Goal: Task Accomplishment & Management: Manage account settings

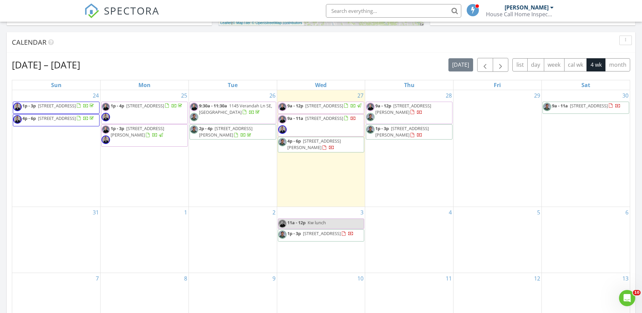
click at [57, 107] on span "860 Peachtree St NW 1418, Atlanta 30308" at bounding box center [57, 106] width 38 height 6
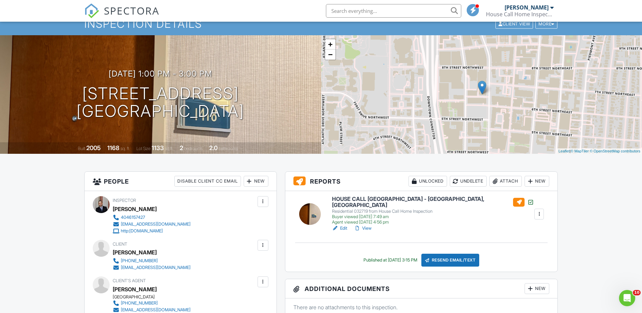
scroll to position [41, 0]
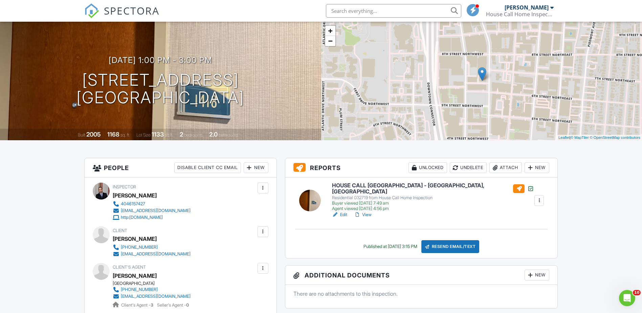
click at [375, 187] on h6 "HOUSE CALL [GEOGRAPHIC_DATA] - [GEOGRAPHIC_DATA], [GEOGRAPHIC_DATA]" at bounding box center [433, 189] width 202 height 12
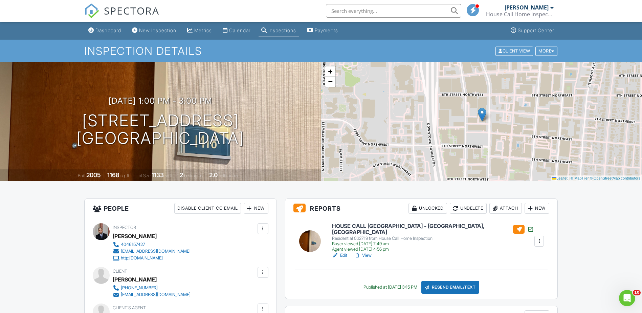
click at [362, 226] on h6 "HOUSE CALL [GEOGRAPHIC_DATA] - [GEOGRAPHIC_DATA], [GEOGRAPHIC_DATA]" at bounding box center [433, 229] width 202 height 12
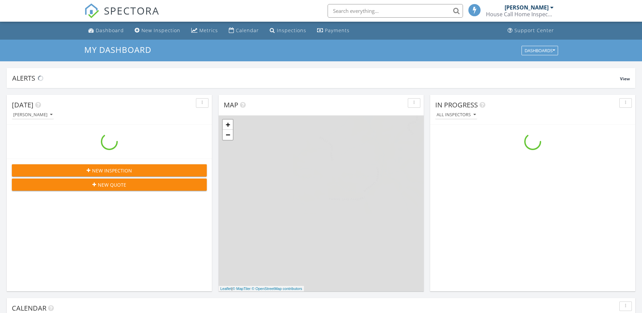
scroll to position [627, 653]
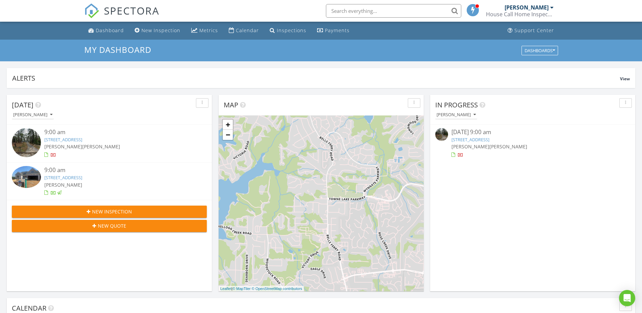
click at [383, 7] on input "text" at bounding box center [393, 11] width 135 height 14
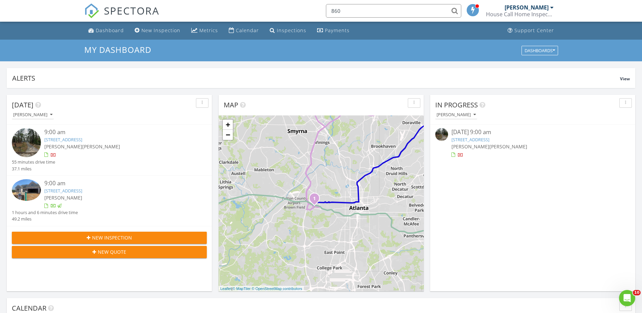
scroll to position [0, 0]
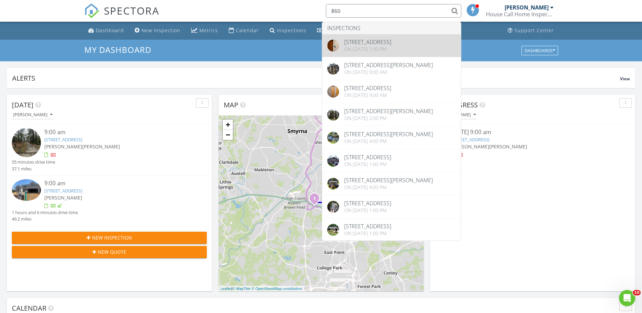
type input "860"
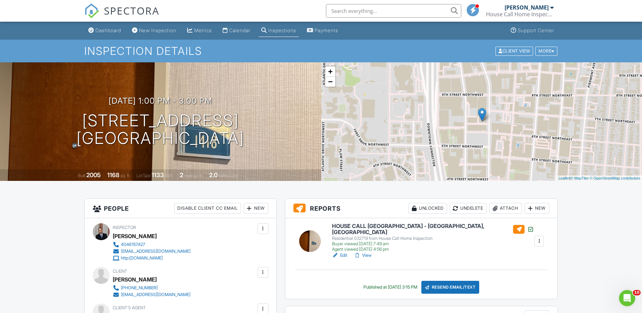
click at [367, 13] on input "text" at bounding box center [393, 11] width 135 height 14
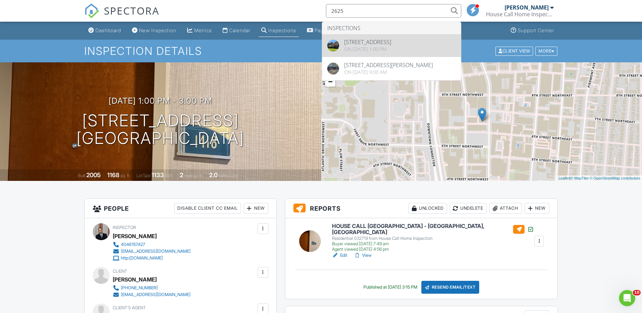
type input "2625"
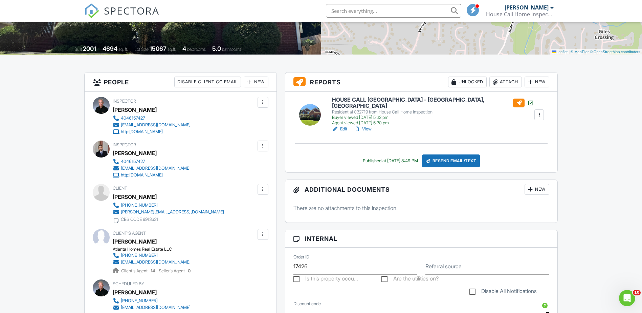
scroll to position [158, 0]
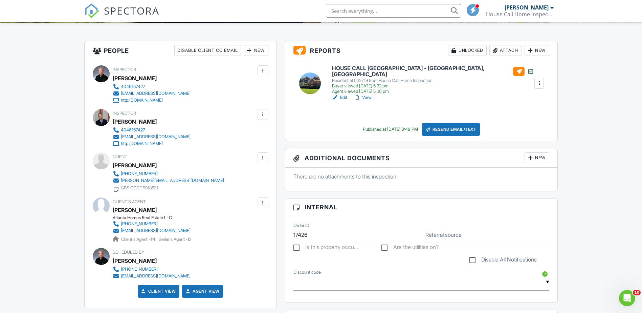
click at [383, 11] on input "text" at bounding box center [393, 11] width 135 height 14
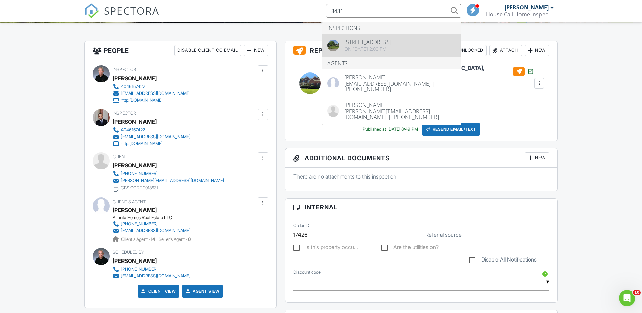
type input "8431"
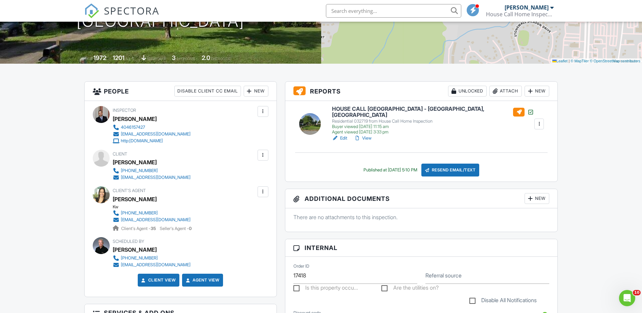
click at [363, 12] on input "text" at bounding box center [393, 11] width 135 height 14
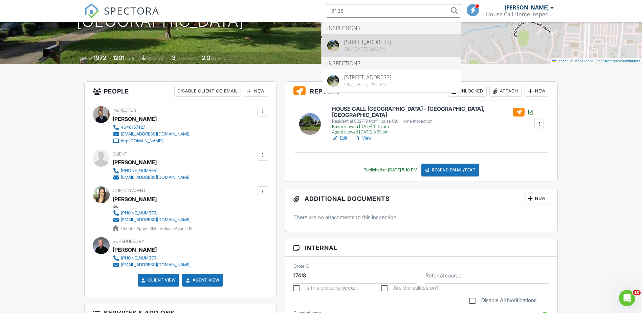
type input "2105"
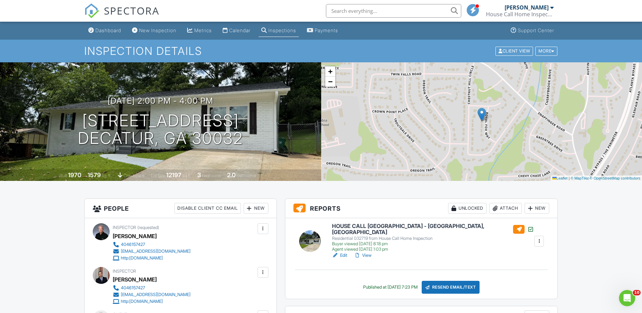
click at [341, 10] on input "text" at bounding box center [393, 11] width 135 height 14
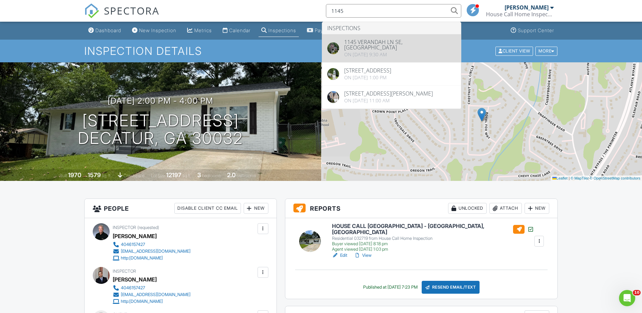
type input "1145"
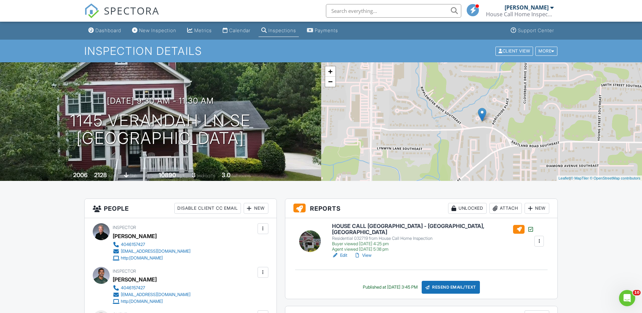
click at [372, 227] on h6 "HOUSE CALL USA - ATLANTA, GA" at bounding box center [433, 229] width 202 height 12
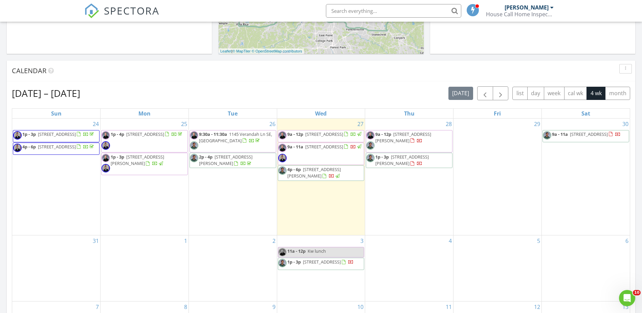
scroll to position [258, 0]
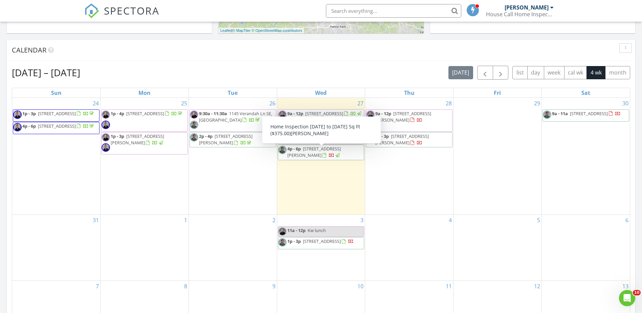
click at [312, 154] on span "118 Hunter's Pl, Villa Rica 30180" at bounding box center [314, 152] width 54 height 13
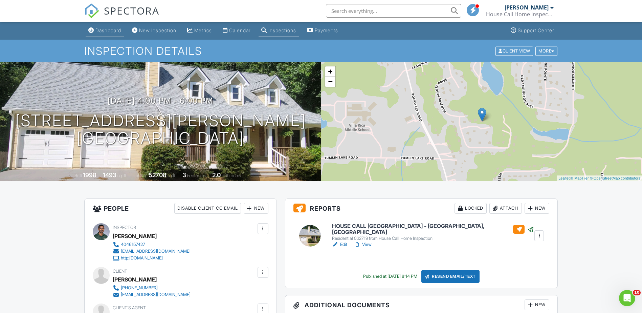
click at [101, 29] on div "Dashboard" at bounding box center [108, 30] width 26 height 6
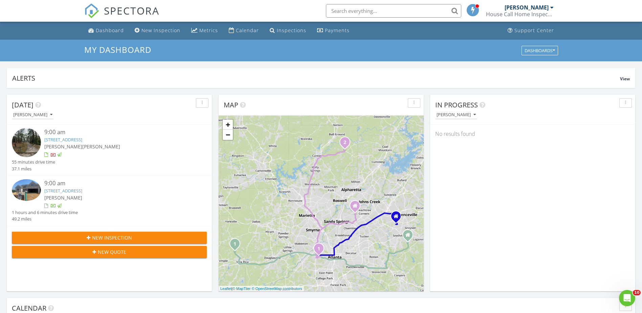
click at [337, 12] on input "text" at bounding box center [393, 11] width 135 height 14
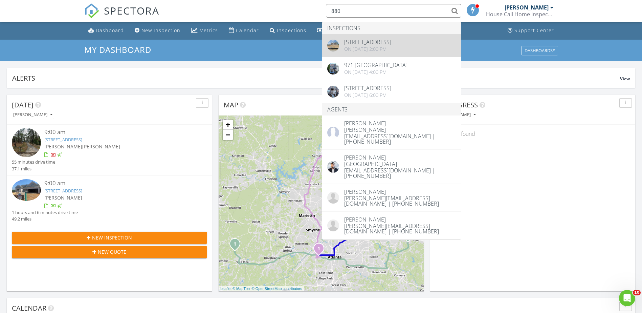
type input "880"
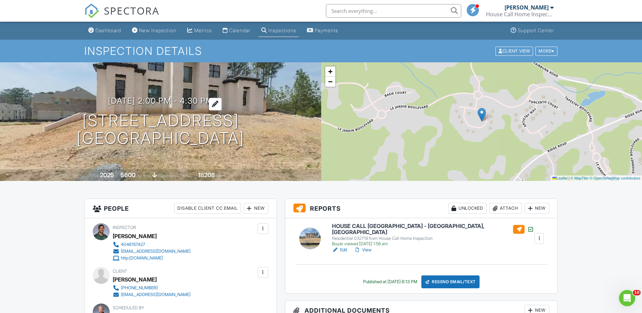
click at [134, 99] on h3 "08/19/2025 2:00 pm - 4:30 pm" at bounding box center [160, 100] width 105 height 9
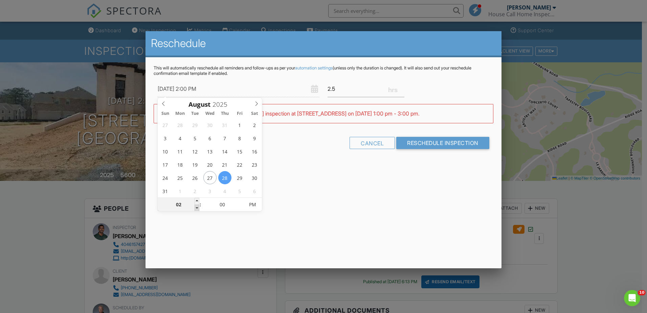
type input "08/28/2025 1:00 PM"
type input "01"
click at [197, 209] on span at bounding box center [197, 208] width 5 height 7
type input "08/28/2025 12:00 PM"
type input "12"
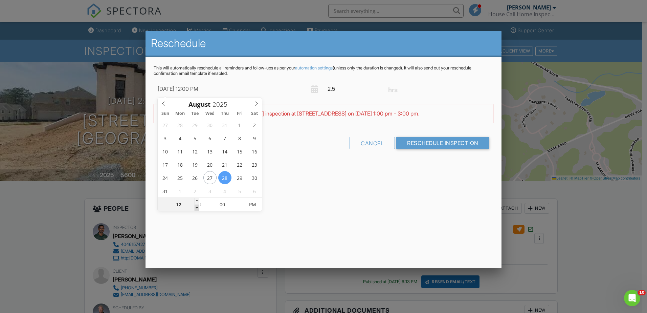
click at [197, 209] on span at bounding box center [197, 208] width 5 height 7
type input "08/28/2025 11:00 AM"
type input "11"
click at [197, 209] on span at bounding box center [197, 208] width 5 height 7
type input "[DATE] 10:00 AM"
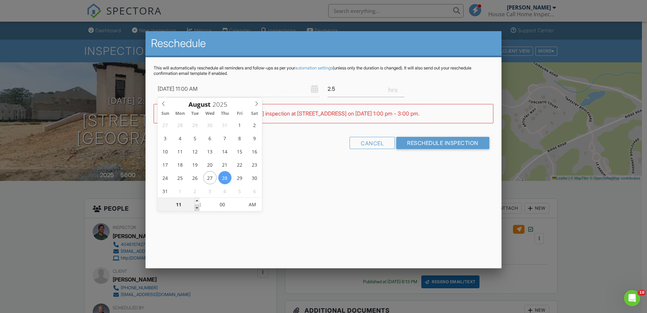
type input "10"
click at [197, 209] on span at bounding box center [197, 208] width 5 height 7
type input "[DATE] 9:00 AM"
type input "09"
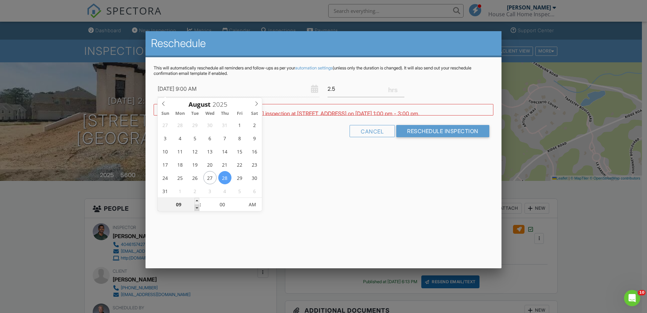
click at [197, 209] on span at bounding box center [197, 208] width 5 height 7
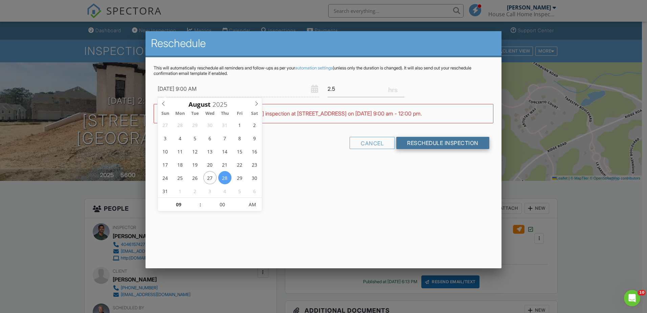
click at [454, 145] on input "Reschedule Inspection" at bounding box center [443, 143] width 93 height 12
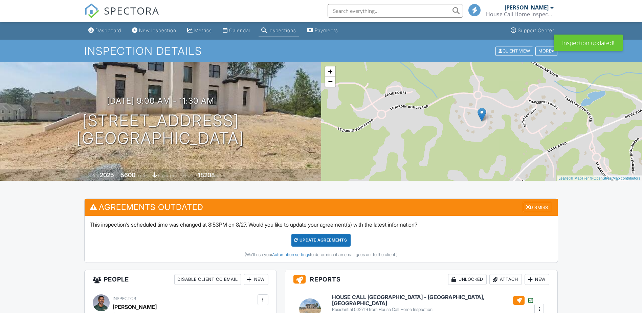
click at [539, 207] on div "Dismiss" at bounding box center [537, 207] width 28 height 10
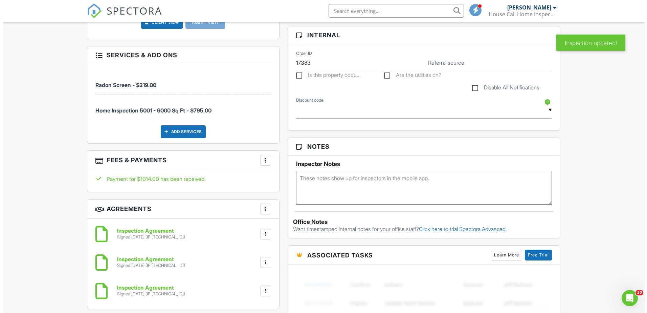
scroll to position [361, 0]
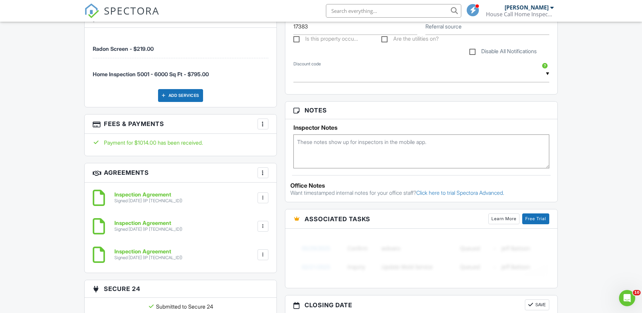
click at [182, 96] on div "Add Services" at bounding box center [180, 95] width 45 height 13
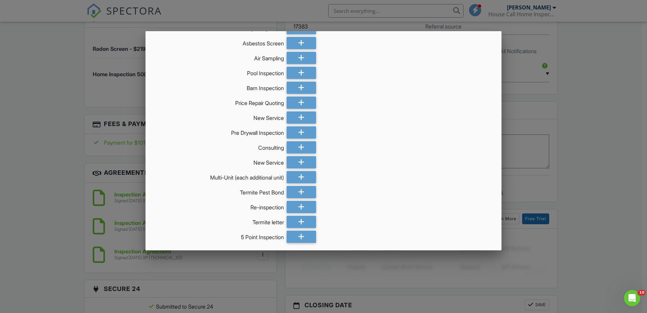
scroll to position [341, 0]
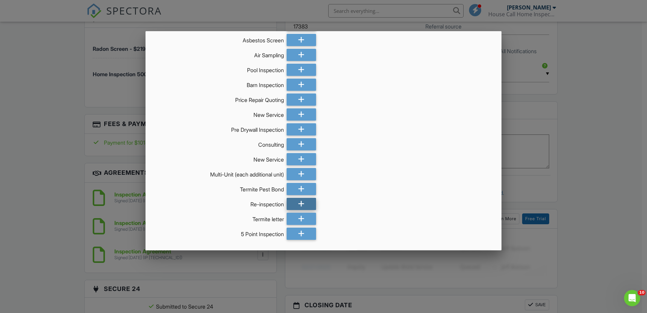
click at [309, 204] on div at bounding box center [301, 204] width 29 height 12
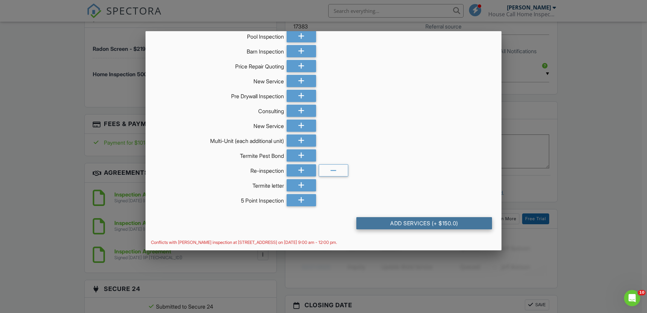
click at [426, 221] on div "Add Services (+ $150.0)" at bounding box center [425, 223] width 136 height 12
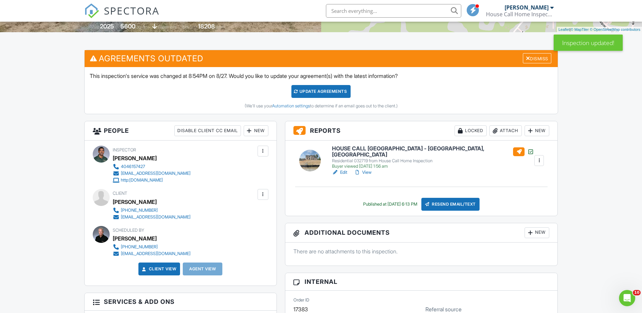
click at [259, 132] on div "New" at bounding box center [256, 130] width 25 height 11
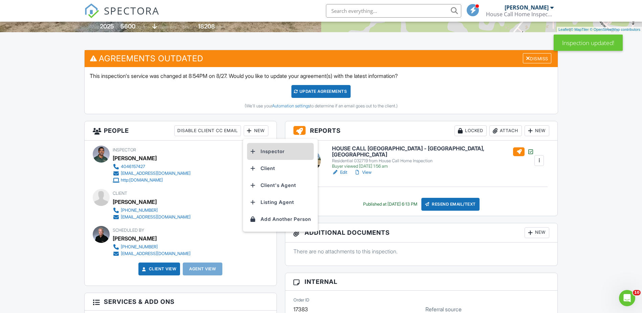
click at [267, 153] on li "Inspector" at bounding box center [280, 151] width 67 height 17
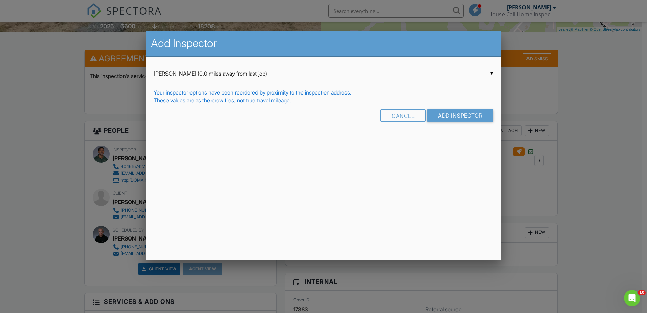
click at [215, 72] on div "▼ Gustavo Arias (0.0 miles away from last job) Gustavo Arias (0.0 miles away fr…" at bounding box center [324, 73] width 340 height 17
click at [212, 93] on span "Drew Illes (0.0 miles away from last job)" at bounding box center [324, 90] width 340 height 17
type input "Drew Illes (0.0 miles away from last job)"
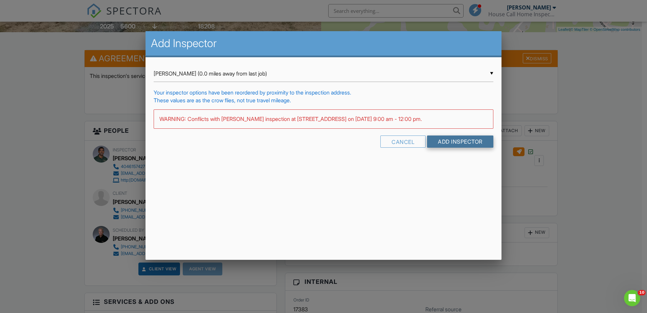
click at [450, 142] on input "Add Inspector" at bounding box center [460, 141] width 66 height 12
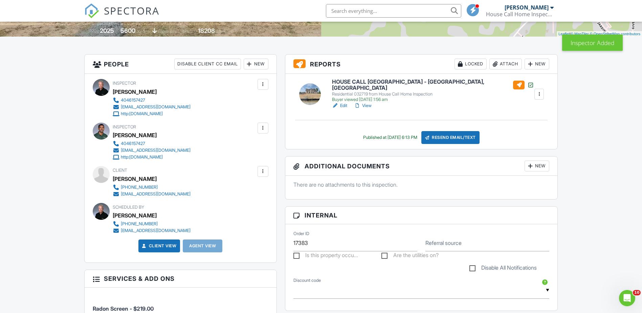
click at [261, 127] on div at bounding box center [263, 128] width 7 height 7
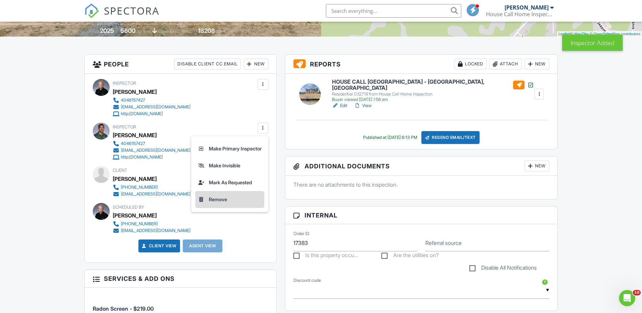
click at [219, 199] on li "Remove" at bounding box center [229, 199] width 69 height 17
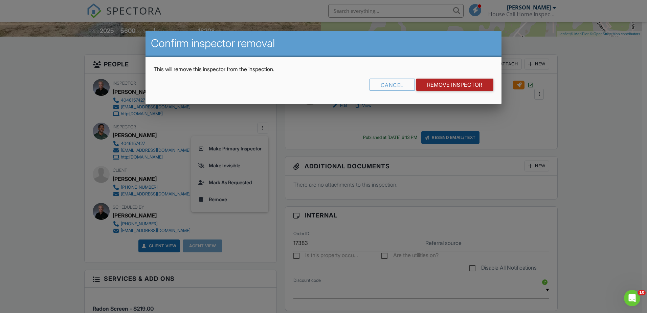
click at [459, 86] on input "Remove Inspector" at bounding box center [454, 85] width 77 height 12
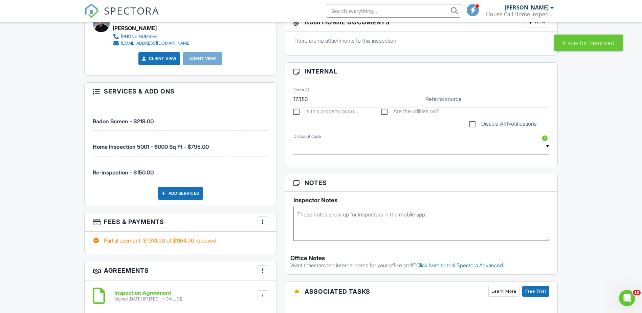
click at [262, 221] on div at bounding box center [263, 221] width 7 height 7
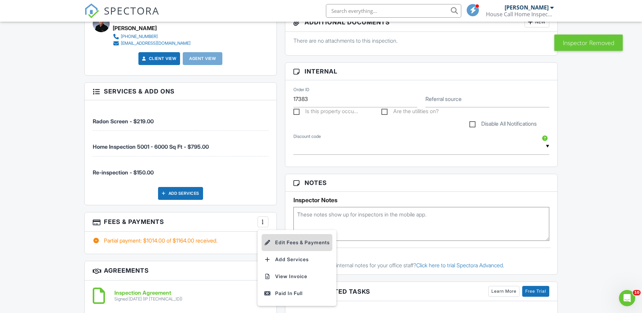
click at [301, 242] on li "Edit Fees & Payments" at bounding box center [297, 242] width 71 height 17
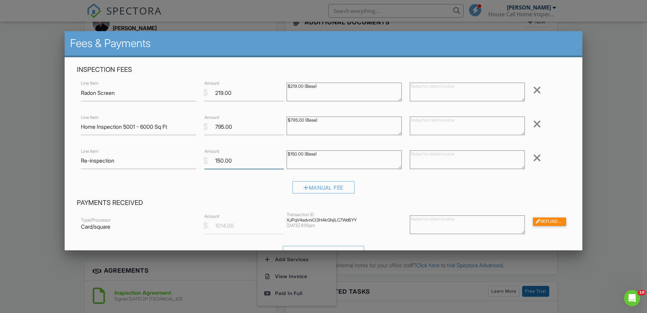
click at [216, 160] on input "150.00" at bounding box center [245, 160] width 80 height 17
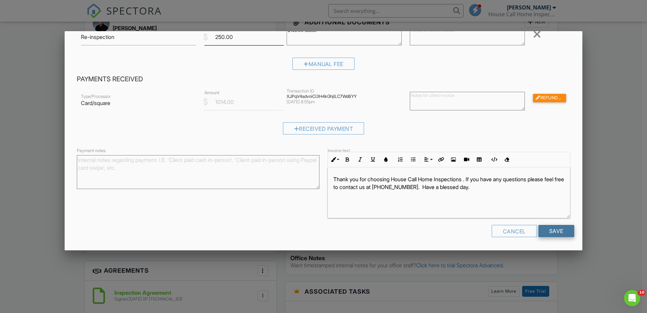
type input "250.00"
click at [552, 227] on input "Save" at bounding box center [557, 231] width 36 height 12
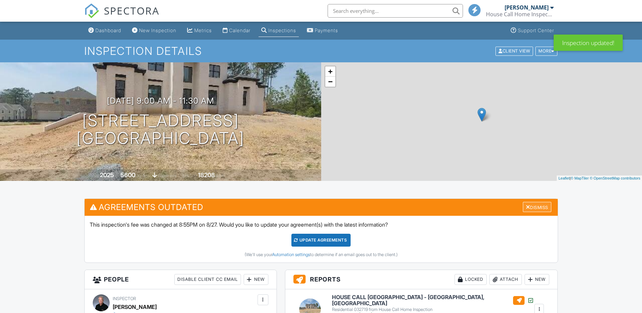
click at [542, 206] on div "Dismiss" at bounding box center [537, 207] width 28 height 10
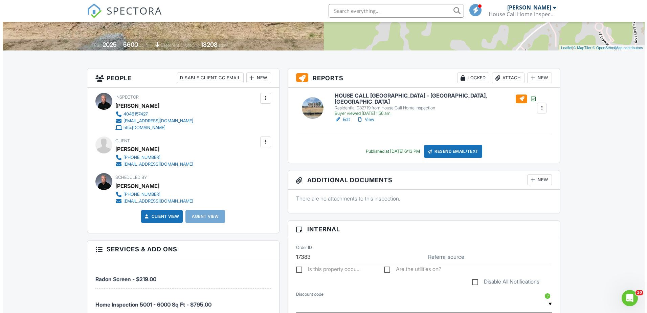
scroll to position [103, 0]
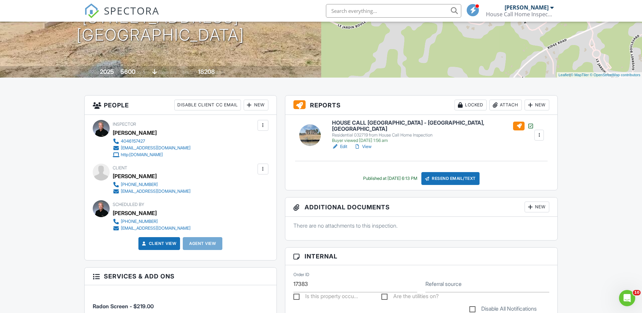
click at [263, 169] on div at bounding box center [263, 169] width 7 height 7
click at [240, 205] on li "Resend Confirmation Email" at bounding box center [227, 206] width 76 height 17
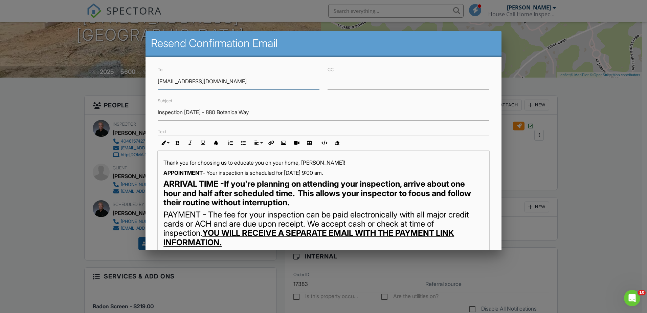
scroll to position [114, 0]
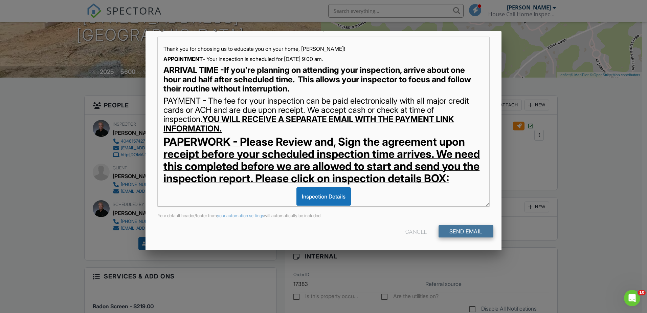
click at [461, 231] on input "Send Email" at bounding box center [466, 231] width 55 height 12
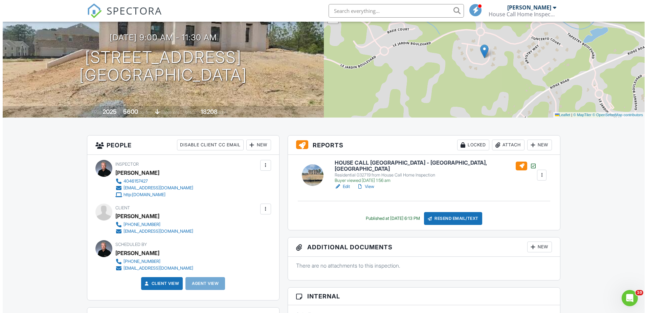
scroll to position [86, 0]
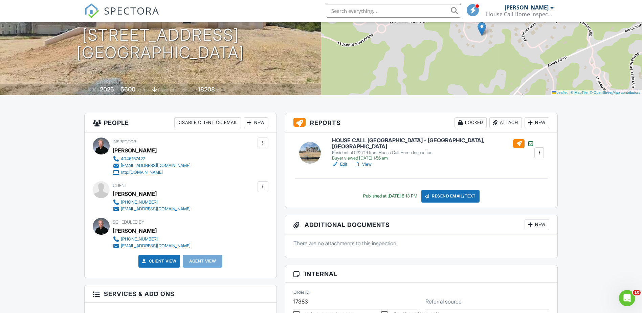
click at [252, 120] on div at bounding box center [249, 122] width 7 height 7
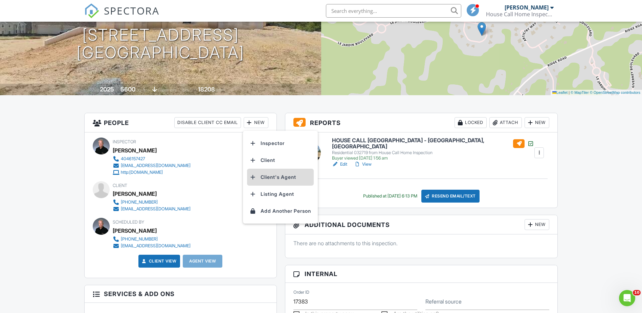
click at [278, 177] on li "Client's Agent" at bounding box center [280, 177] width 67 height 17
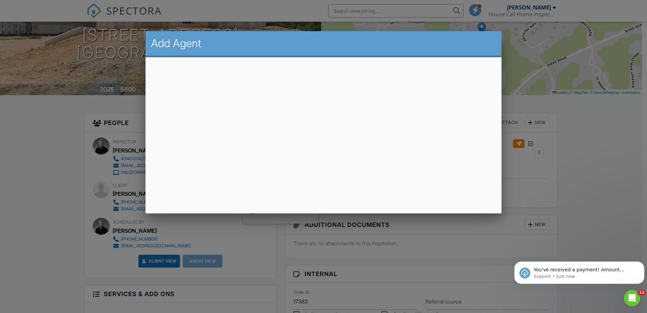
scroll to position [0, 0]
